Goal: Use online tool/utility: Utilize a website feature to perform a specific function

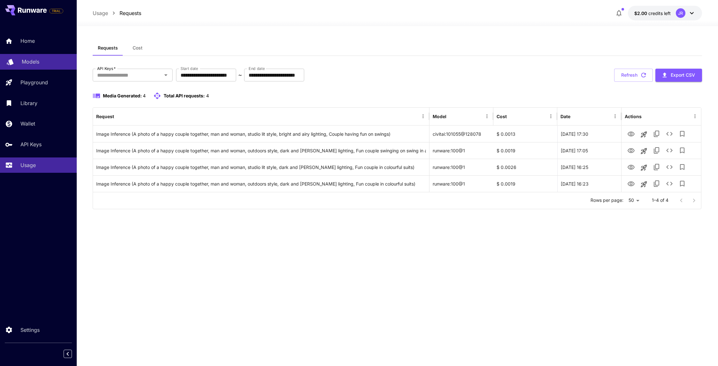
click at [25, 63] on p "Models" at bounding box center [31, 62] width 18 height 8
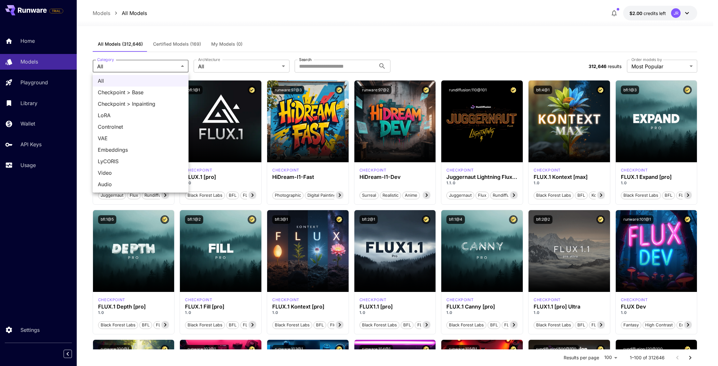
click at [283, 26] on div at bounding box center [359, 183] width 718 height 366
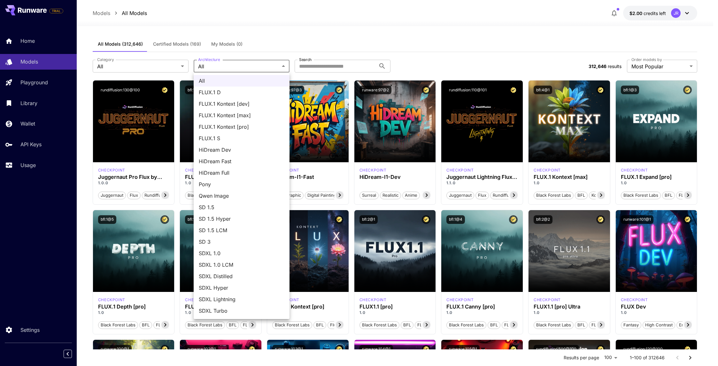
click at [332, 17] on div at bounding box center [359, 183] width 718 height 366
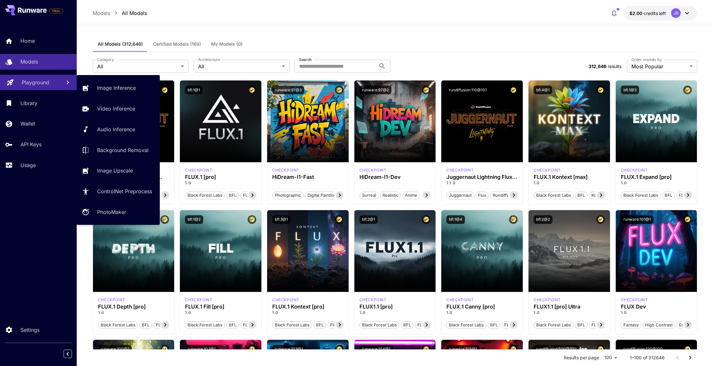
click at [33, 84] on p "Playground" at bounding box center [35, 83] width 27 height 8
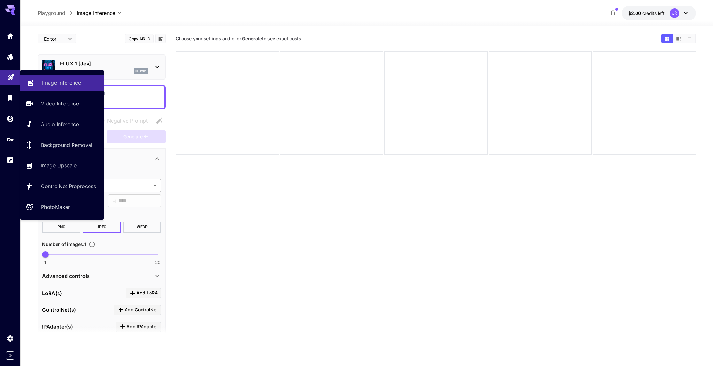
click at [75, 81] on p "Image Inference" at bounding box center [61, 83] width 39 height 8
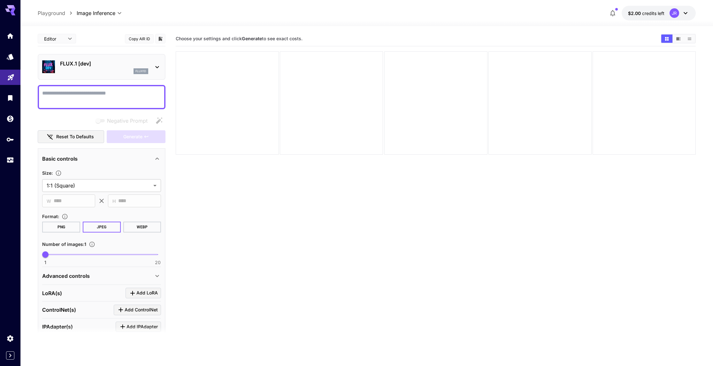
click at [156, 67] on icon at bounding box center [158, 67] width 4 height 2
